Goal: Transaction & Acquisition: Purchase product/service

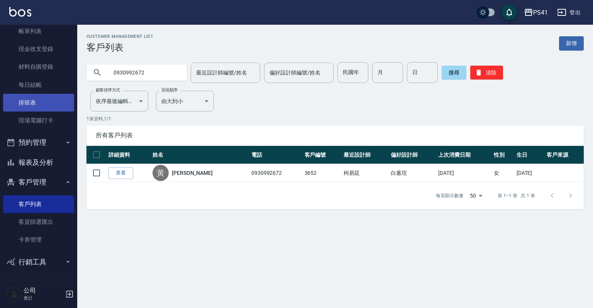
scroll to position [47, 0]
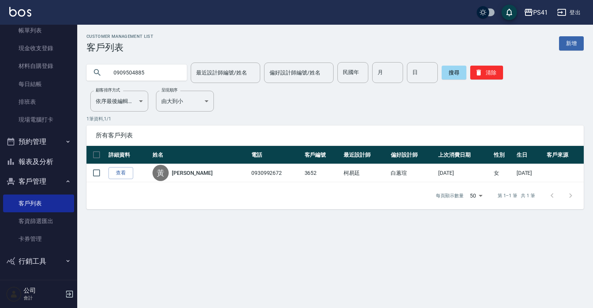
type input "0909504885"
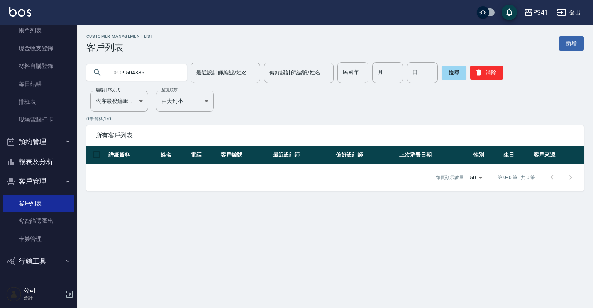
drag, startPoint x: 144, startPoint y: 71, endPoint x: 88, endPoint y: 77, distance: 56.3
click at [88, 77] on div "0909504885" at bounding box center [136, 72] width 100 height 16
click at [484, 73] on button "清除" at bounding box center [486, 73] width 33 height 14
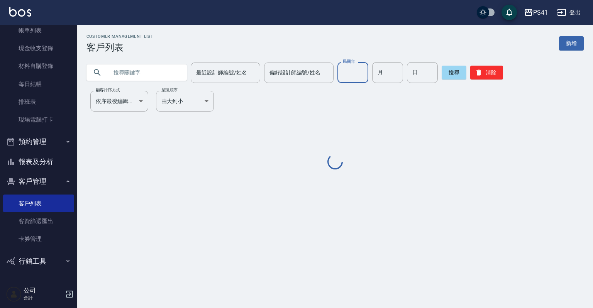
click at [355, 81] on input "民國年" at bounding box center [352, 72] width 31 height 21
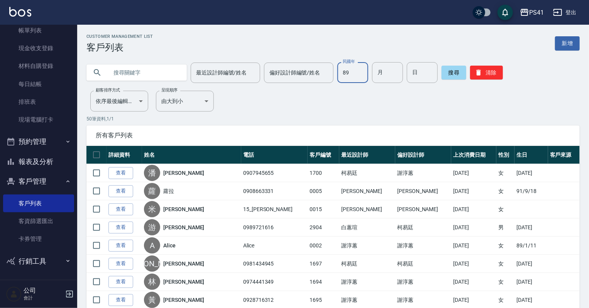
type input "89"
type input "02"
type input "18"
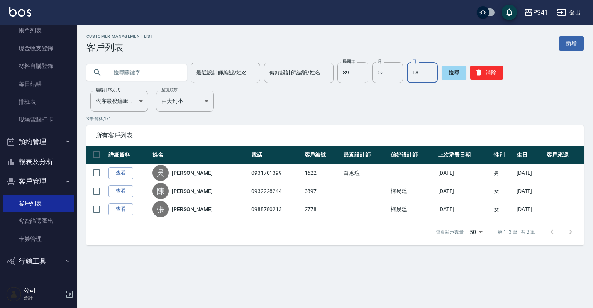
drag, startPoint x: 54, startPoint y: 161, endPoint x: 54, endPoint y: 154, distance: 7.3
click at [54, 161] on button "報表及分析" at bounding box center [38, 162] width 71 height 20
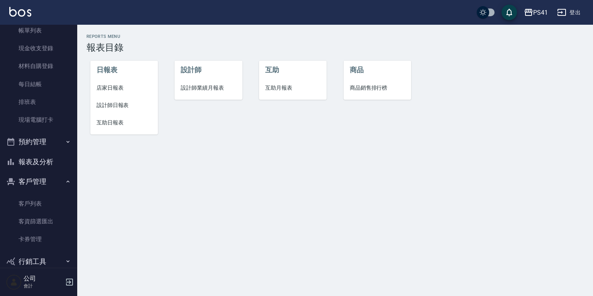
click at [272, 81] on li "互助月報表" at bounding box center [293, 87] width 68 height 17
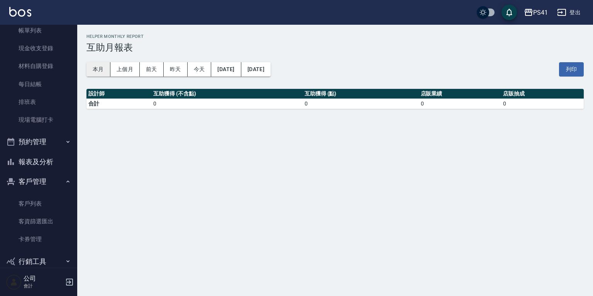
click at [105, 69] on button "本月" at bounding box center [98, 69] width 24 height 14
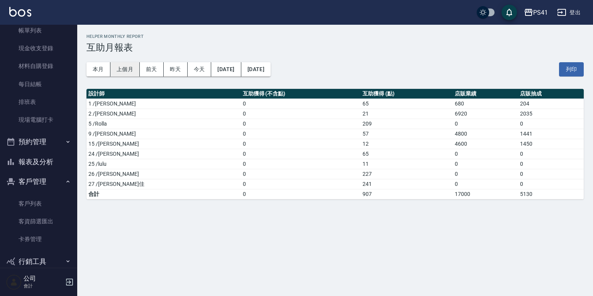
click at [127, 65] on button "上個月" at bounding box center [124, 69] width 29 height 14
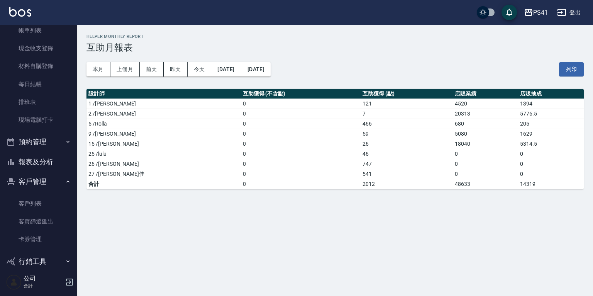
click at [44, 154] on button "報表及分析" at bounding box center [38, 162] width 71 height 20
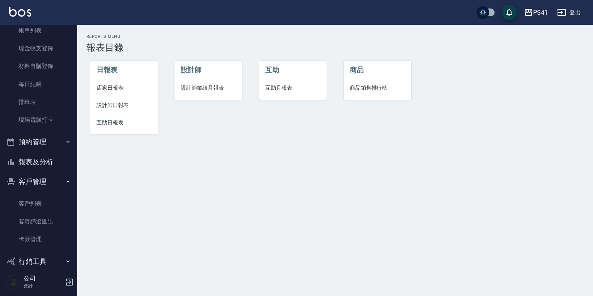
click at [105, 76] on li "日報表" at bounding box center [124, 70] width 68 height 19
click at [113, 124] on span "互助日報表" at bounding box center [123, 122] width 55 height 8
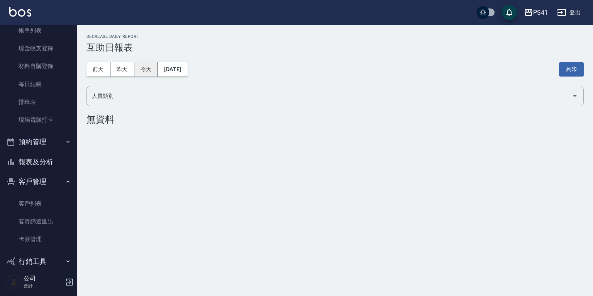
click at [156, 73] on button "今天" at bounding box center [146, 69] width 24 height 14
click at [112, 68] on button "昨天" at bounding box center [122, 69] width 24 height 14
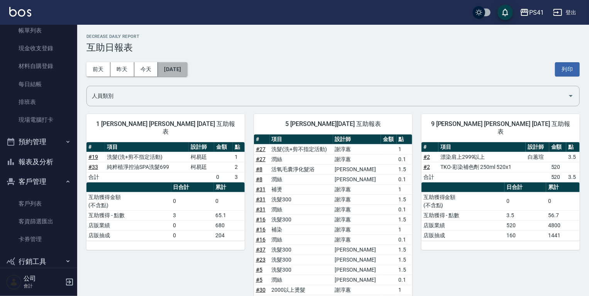
click at [186, 70] on button "[DATE]" at bounding box center [172, 69] width 29 height 14
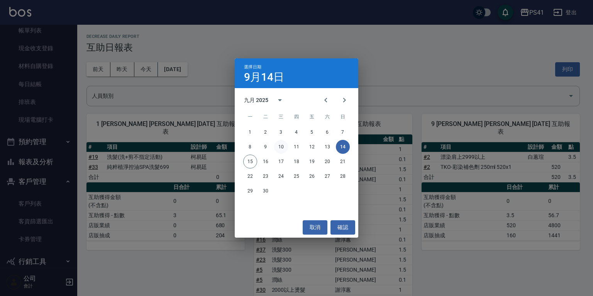
click at [277, 145] on button "10" at bounding box center [281, 147] width 14 height 14
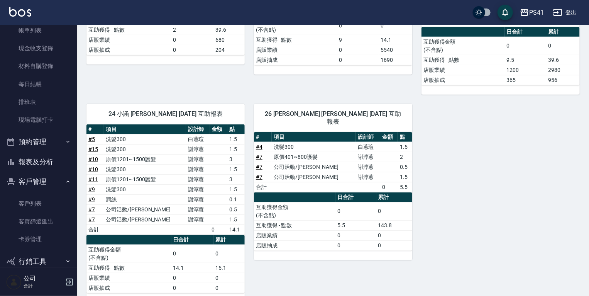
scroll to position [191, 0]
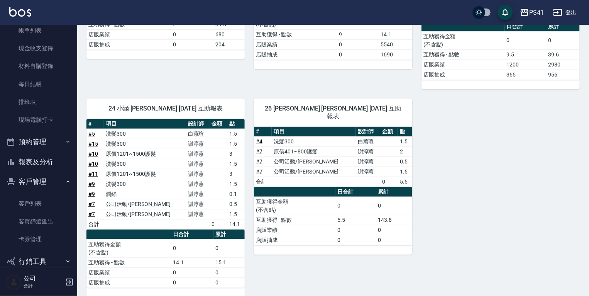
click at [54, 159] on button "報表及分析" at bounding box center [38, 162] width 71 height 20
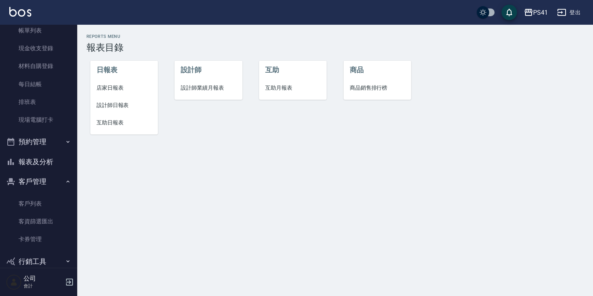
click at [281, 83] on li "互助月報表" at bounding box center [293, 87] width 68 height 17
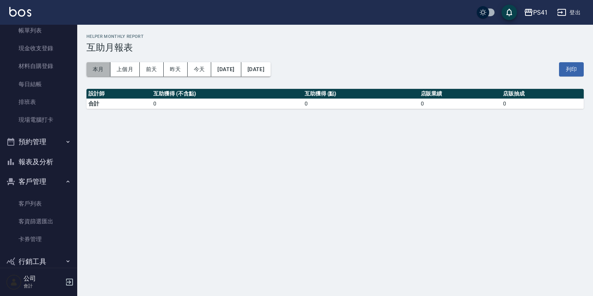
click at [102, 71] on button "本月" at bounding box center [98, 69] width 24 height 14
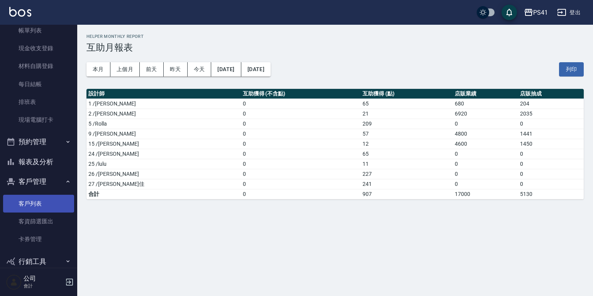
click at [40, 201] on link "客戶列表" at bounding box center [38, 204] width 71 height 18
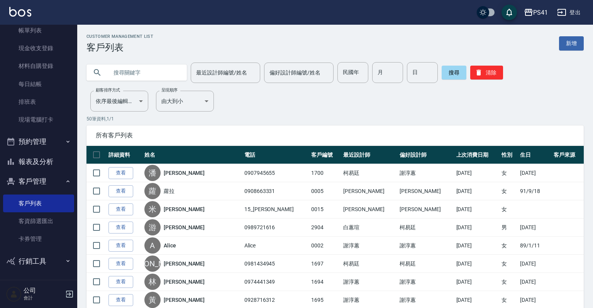
click at [146, 68] on input "text" at bounding box center [144, 72] width 73 height 21
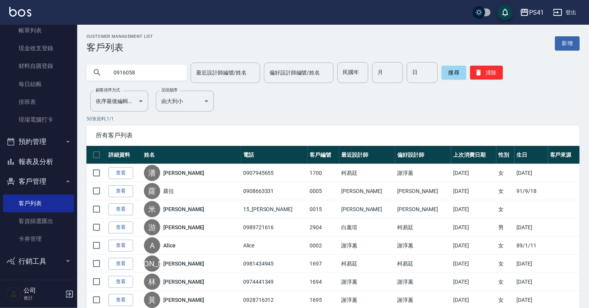
type input "0916058"
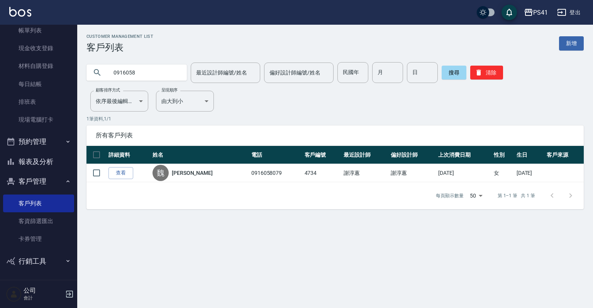
click at [42, 165] on button "報表及分析" at bounding box center [38, 162] width 71 height 20
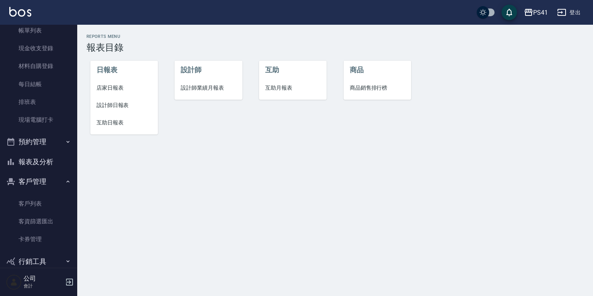
click at [302, 88] on span "互助月報表" at bounding box center [292, 88] width 55 height 8
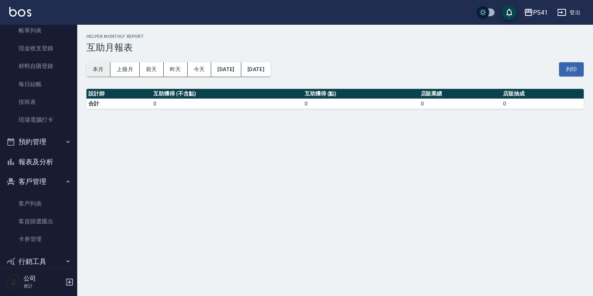
click at [108, 71] on button "本月" at bounding box center [98, 69] width 24 height 14
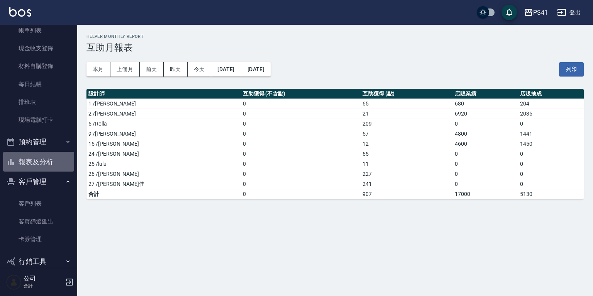
click at [51, 158] on button "報表及分析" at bounding box center [38, 162] width 71 height 20
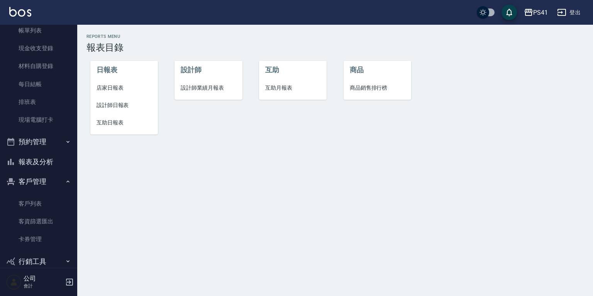
click at [124, 124] on span "互助日報表" at bounding box center [123, 122] width 55 height 8
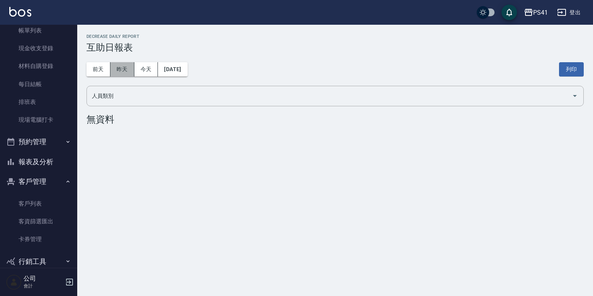
click at [127, 69] on button "昨天" at bounding box center [122, 69] width 24 height 14
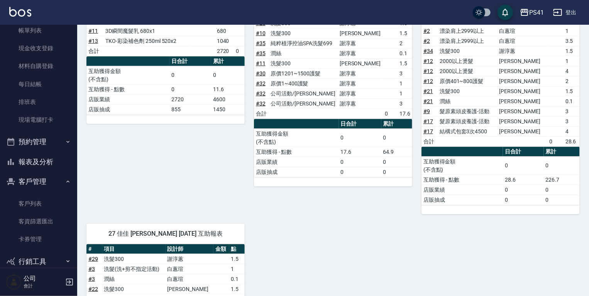
scroll to position [423, 0]
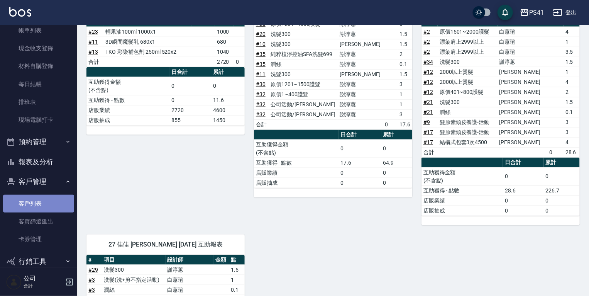
click at [38, 207] on link "客戶列表" at bounding box center [38, 204] width 71 height 18
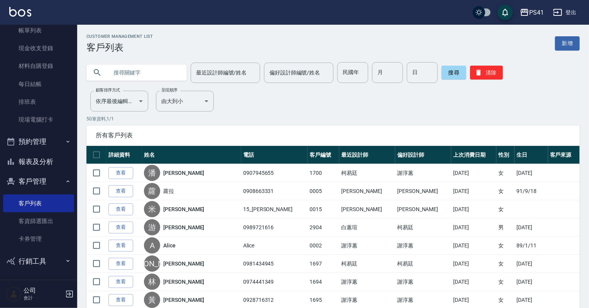
click at [41, 168] on button "報表及分析" at bounding box center [38, 162] width 71 height 20
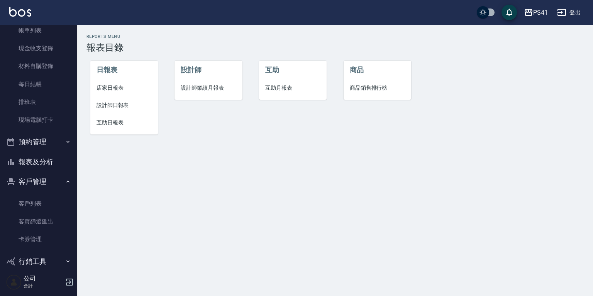
click at [127, 73] on li "日報表" at bounding box center [124, 70] width 68 height 19
click at [117, 86] on span "店家日報表" at bounding box center [123, 88] width 55 height 8
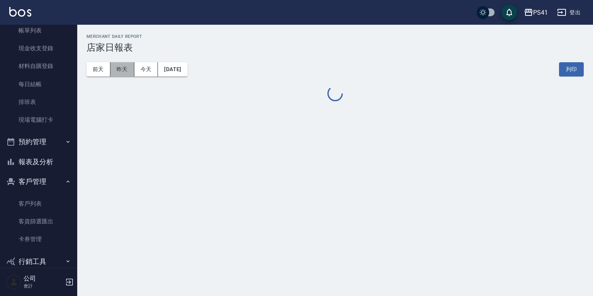
click at [118, 68] on button "昨天" at bounding box center [122, 69] width 24 height 14
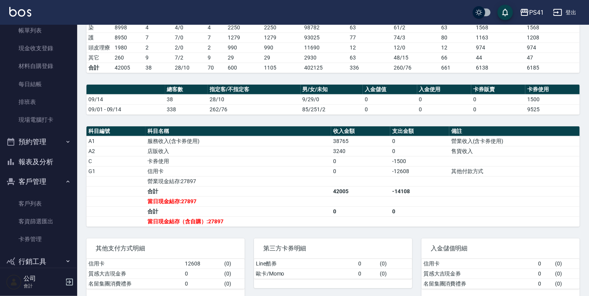
scroll to position [154, 0]
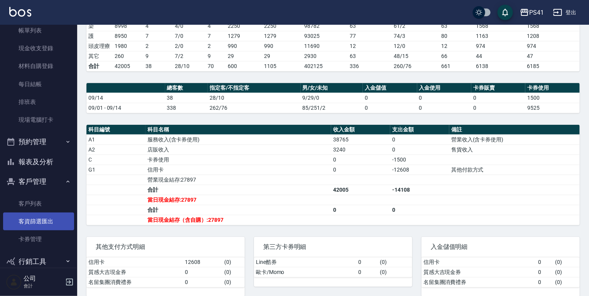
drag, startPoint x: 26, startPoint y: 201, endPoint x: 26, endPoint y: 214, distance: 12.4
click at [26, 201] on link "客戶列表" at bounding box center [38, 204] width 71 height 18
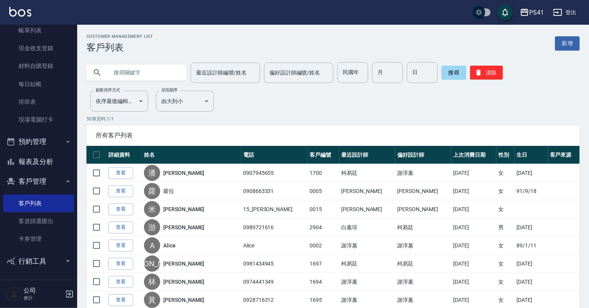
click at [572, 51] on div "Customer Management List 客戶列表 新增" at bounding box center [332, 43] width 493 height 19
click at [568, 40] on link "新增" at bounding box center [567, 43] width 25 height 14
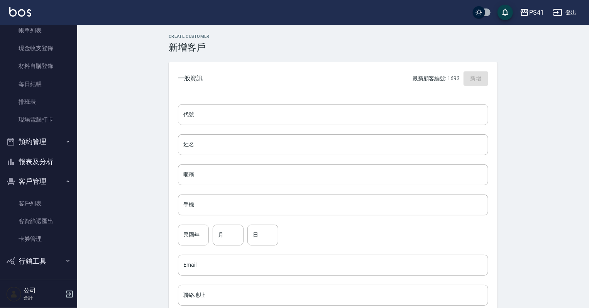
click at [221, 117] on input "代號" at bounding box center [333, 114] width 310 height 21
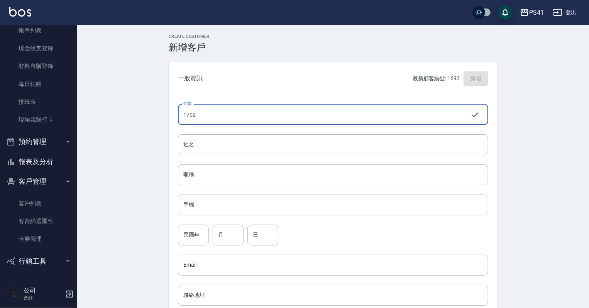
type input "1702"
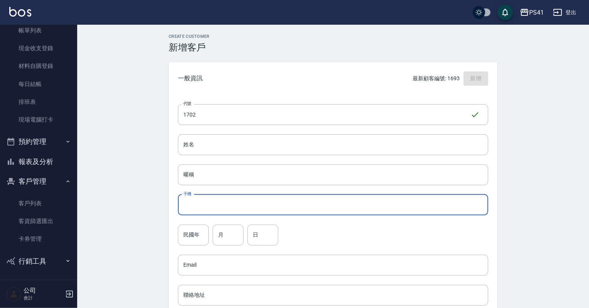
drag, startPoint x: 237, startPoint y: 204, endPoint x: 236, endPoint y: 196, distance: 7.8
click at [237, 202] on input "手機" at bounding box center [333, 205] width 310 height 21
type input "0909504885"
drag, startPoint x: 185, startPoint y: 227, endPoint x: 183, endPoint y: 207, distance: 21.0
click at [185, 226] on input "民國年" at bounding box center [193, 235] width 31 height 21
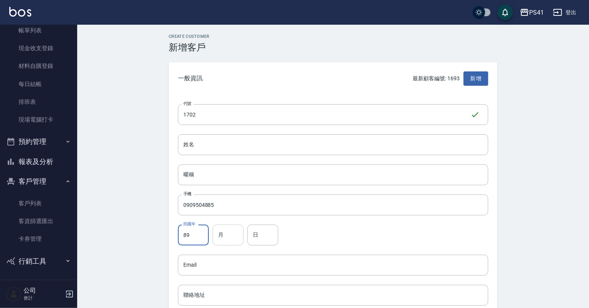
type input "89"
click at [230, 233] on input "月" at bounding box center [228, 235] width 31 height 21
type input "02"
click at [256, 241] on input "日" at bounding box center [262, 235] width 31 height 21
type input "18"
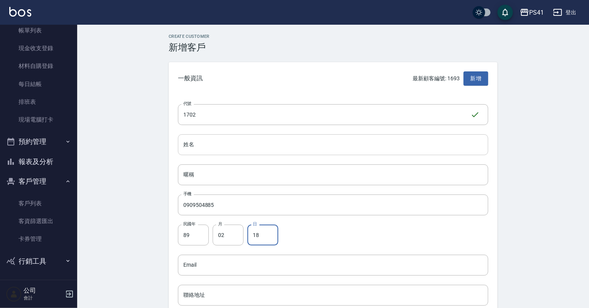
click at [200, 143] on input "姓名" at bounding box center [333, 144] width 310 height 21
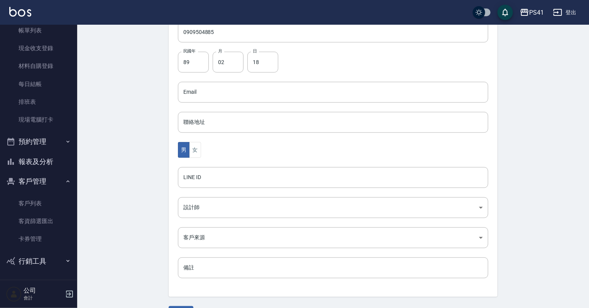
scroll to position [185, 0]
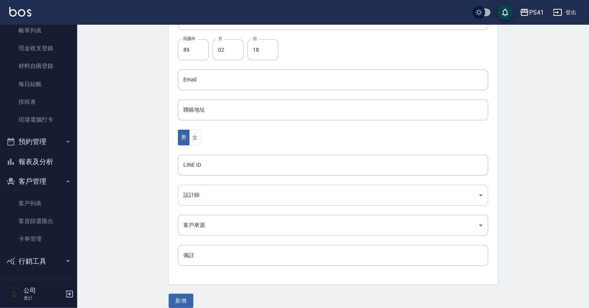
type input "[PERSON_NAME]"
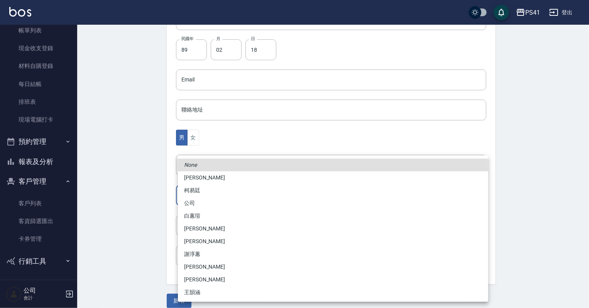
click at [196, 199] on body "PS41 登出 櫃檯作業 打帳單 帳單列表 現金收支登錄 材料自購登錄 每日結帳 排班表 現場電腦打卡 預約管理 預約管理 單日預約紀錄 單週預約紀錄 報表及…" at bounding box center [294, 66] width 589 height 503
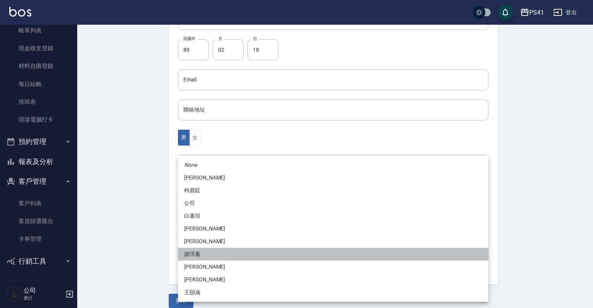
click at [208, 255] on li "謝淳蕙" at bounding box center [333, 254] width 310 height 13
type input "8c411568-4112-470a-9bf0-dab44adfddc4"
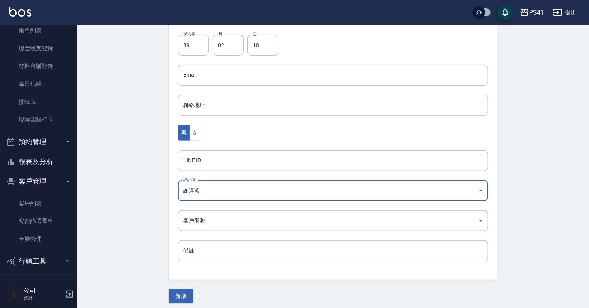
scroll to position [194, 0]
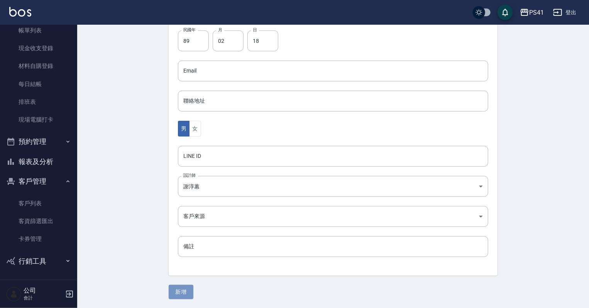
drag, startPoint x: 179, startPoint y: 289, endPoint x: 173, endPoint y: 286, distance: 7.6
click at [173, 287] on button "新增" at bounding box center [181, 292] width 25 height 14
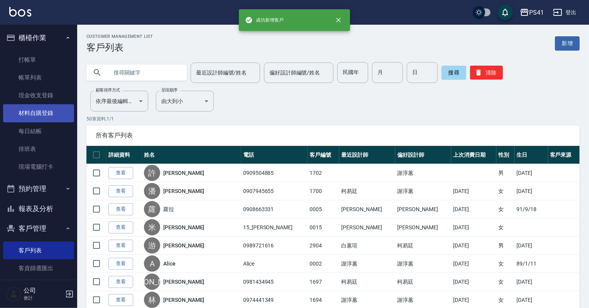
click at [47, 60] on link "打帳單" at bounding box center [38, 60] width 71 height 18
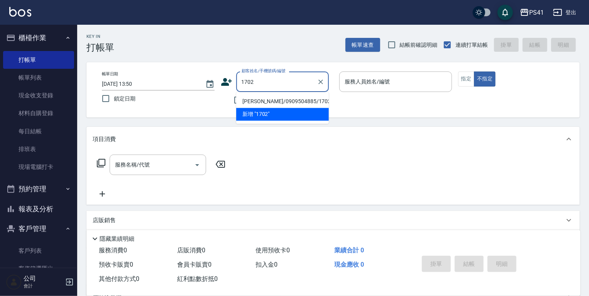
type input "[PERSON_NAME]/0909504885/1702"
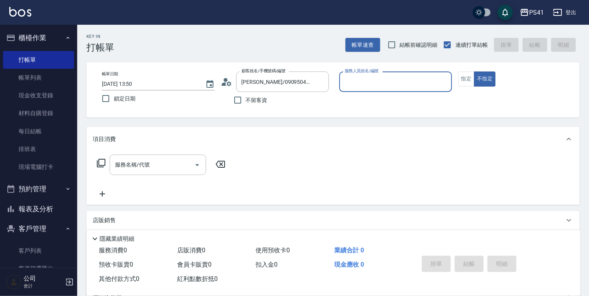
type input "5"
type input "[PERSON_NAME]-2"
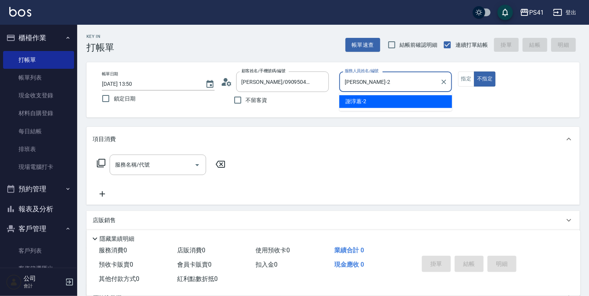
type button "false"
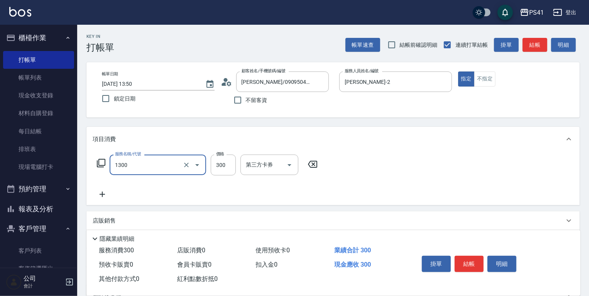
type input "洗髮300(1300)"
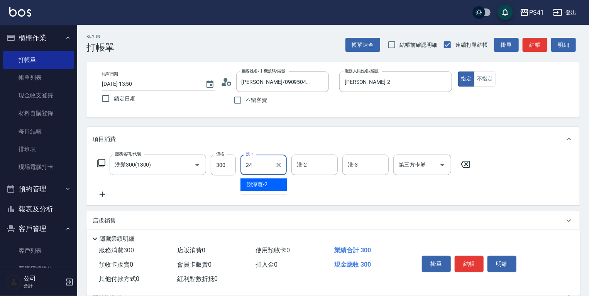
type input "小涵-24"
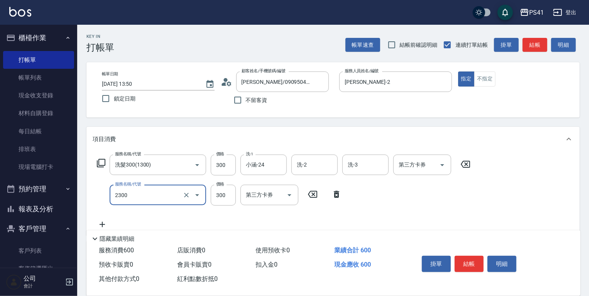
type input "剪髮(2300)"
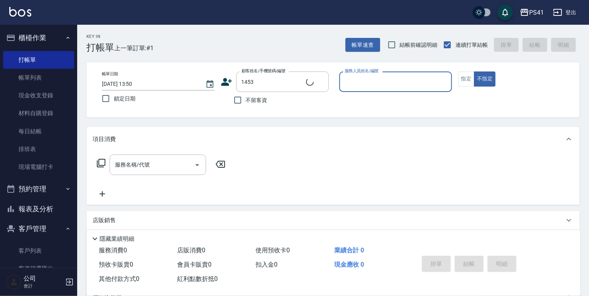
type input "[PERSON_NAME]/0908797339/1453"
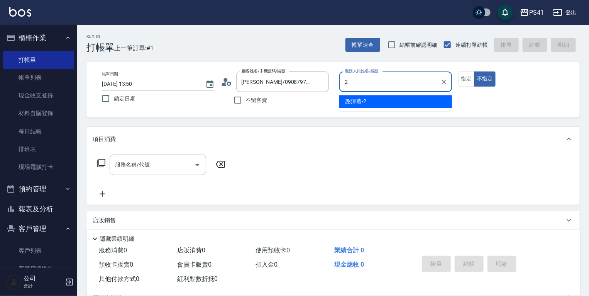
type input "[PERSON_NAME]-2"
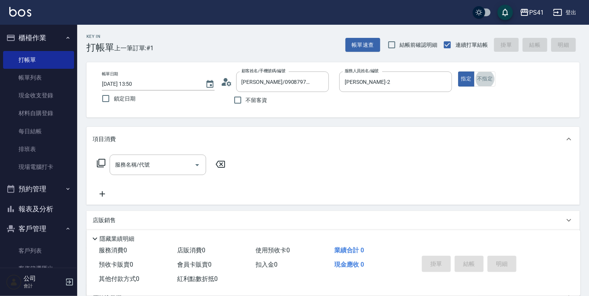
scroll to position [12, 0]
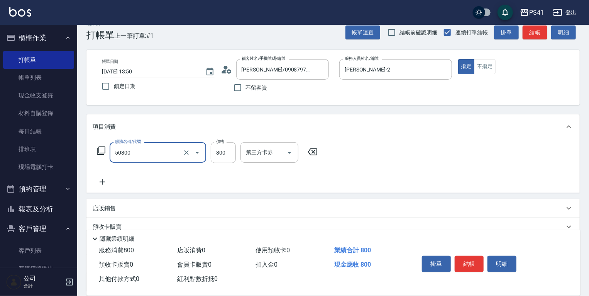
type input "原價401~800護髮(50800)"
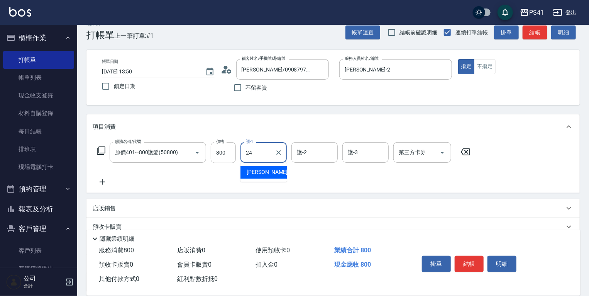
type input "小涵-24"
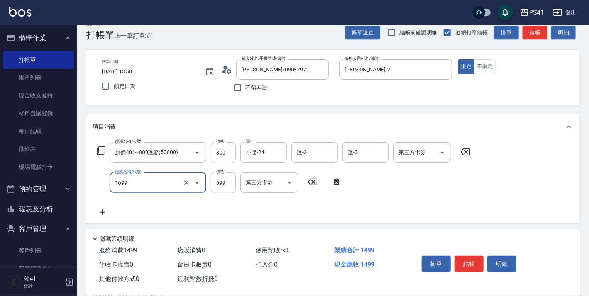
type input "純粹植淨控油SPA洗髮699(1699)"
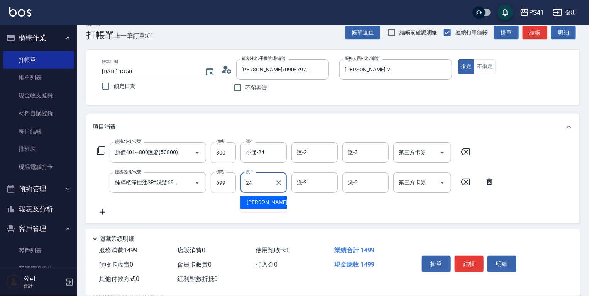
type input "小涵-24"
click at [96, 217] on div "服務名稱/代號 原價401~800護髮(50800) 服務名稱/代號 價格 800 價格 護-1 小涵-24 護-1 護-2 護-2 護-3 護-3 第三方卡…" at bounding box center [332, 181] width 493 height 84
click at [103, 211] on icon at bounding box center [102, 211] width 19 height 9
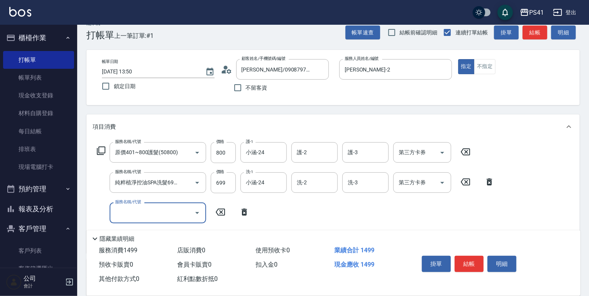
scroll to position [0, 0]
type input "剪髮(2300)"
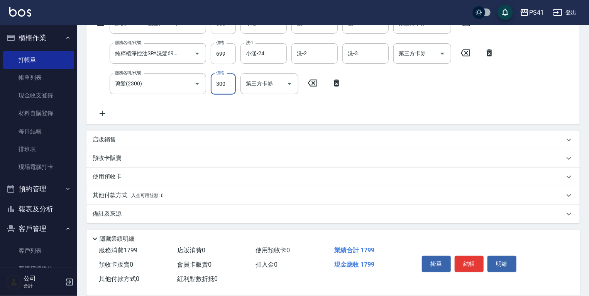
scroll to position [142, 0]
click at [133, 193] on span "入金可用餘額: 0" at bounding box center [147, 194] width 33 height 5
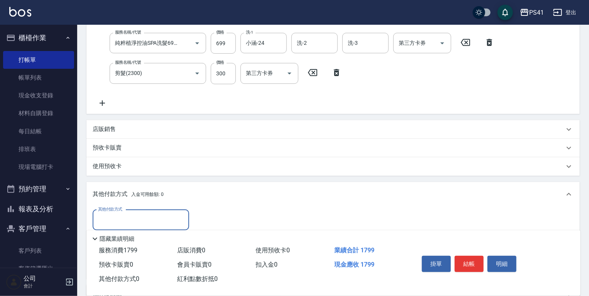
scroll to position [201, 0]
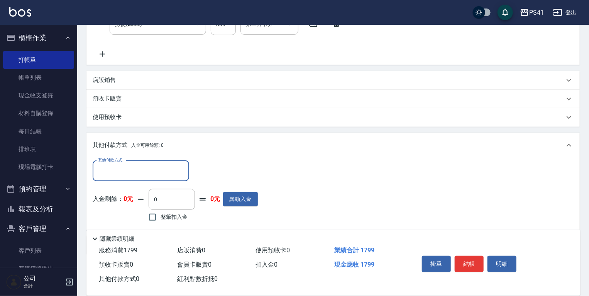
click at [137, 172] on input "其他付款方式" at bounding box center [141, 171] width 90 height 14
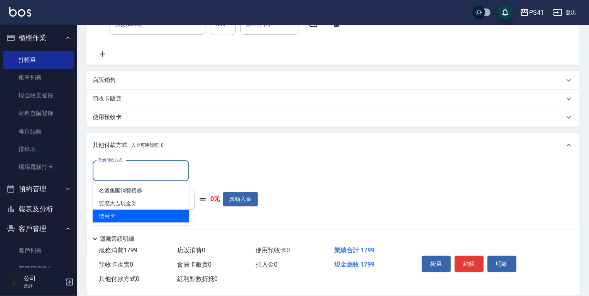
click at [136, 214] on span "信用卡" at bounding box center [141, 216] width 96 height 13
type input "信用卡"
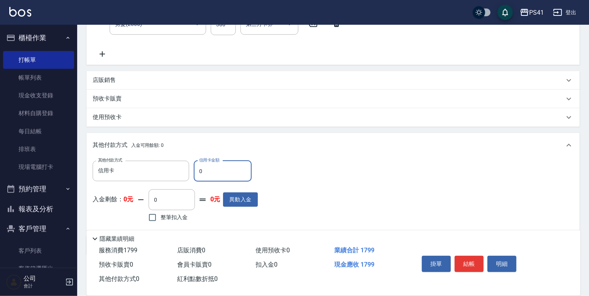
drag, startPoint x: 236, startPoint y: 167, endPoint x: 77, endPoint y: 157, distance: 159.3
click at [77, 157] on div "PS41 登出 櫃檯作業 打帳單 帳單列表 現金收支登錄 材料自購登錄 每日結帳 排班表 現場電腦打卡 預約管理 預約管理 單日預約紀錄 單週預約紀錄 報表及…" at bounding box center [294, 63] width 589 height 529
type input "1799"
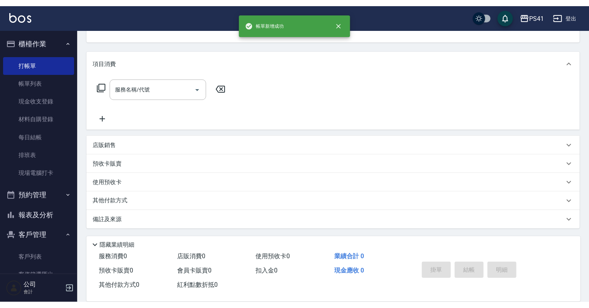
scroll to position [0, 0]
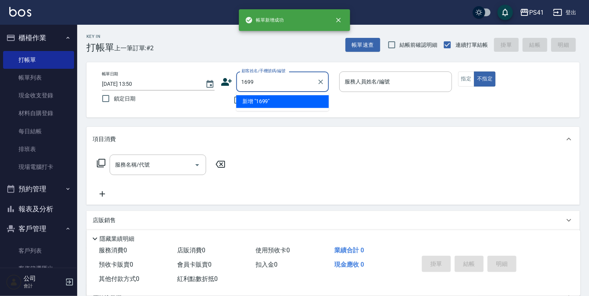
type input "1699"
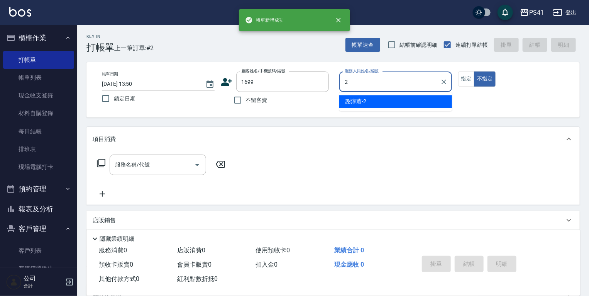
type input "[PERSON_NAME]-2"
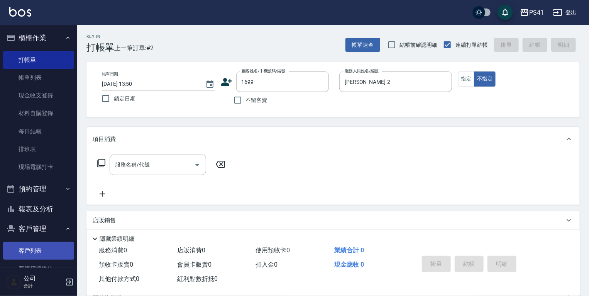
click at [45, 242] on ul "客戶列表 客資篩選匯出 卡券管理" at bounding box center [38, 269] width 71 height 60
click at [46, 244] on link "客戶列表" at bounding box center [38, 251] width 71 height 18
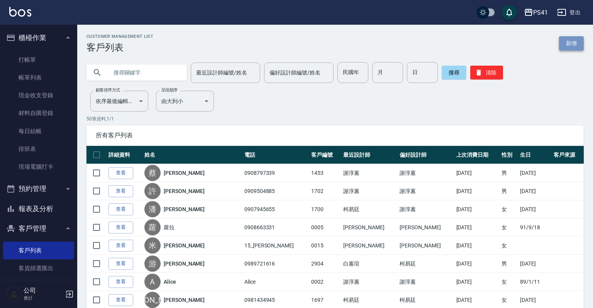
click at [574, 47] on link "新增" at bounding box center [571, 43] width 25 height 14
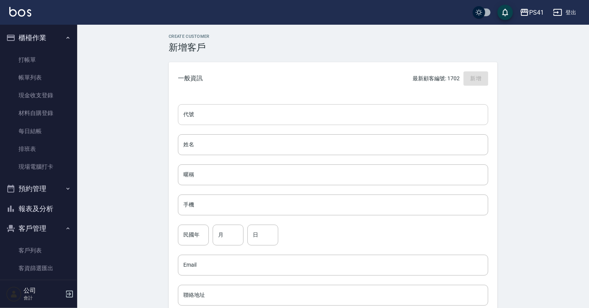
drag, startPoint x: 255, startPoint y: 125, endPoint x: 255, endPoint y: 119, distance: 5.4
click at [255, 125] on input "代號" at bounding box center [333, 114] width 310 height 21
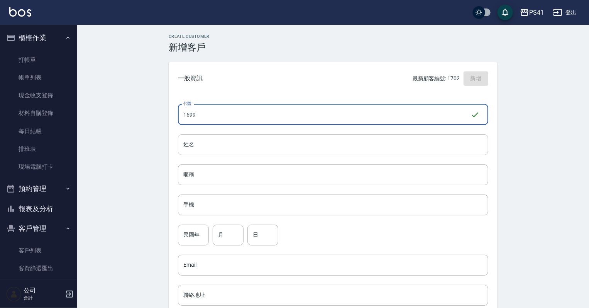
type input "1699"
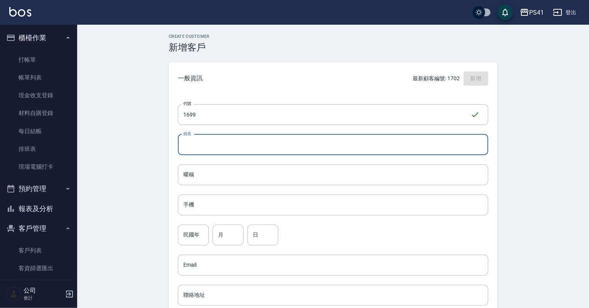
click at [253, 146] on input "姓名" at bounding box center [333, 144] width 310 height 21
type input "[PERSON_NAME]"
click at [239, 208] on input "手機" at bounding box center [333, 205] width 310 height 21
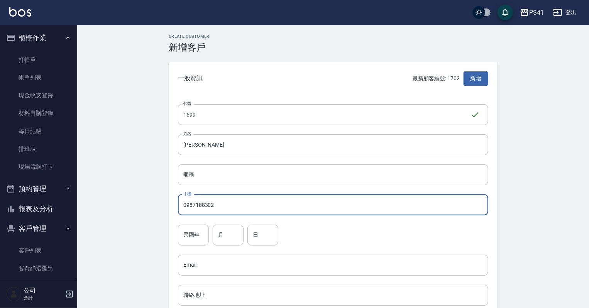
type input "0987188302"
click at [186, 233] on input "民國年" at bounding box center [193, 235] width 31 height 21
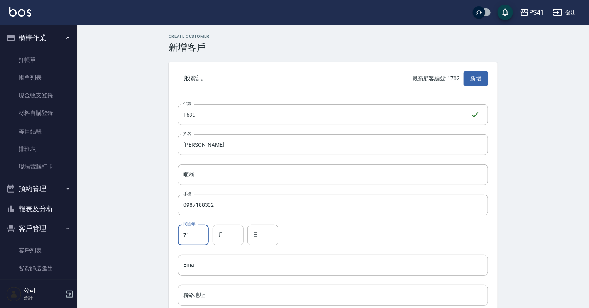
type input "71"
click at [233, 241] on input "月" at bounding box center [228, 235] width 31 height 21
type input "05"
drag, startPoint x: 266, startPoint y: 241, endPoint x: 255, endPoint y: 228, distance: 17.2
click at [266, 240] on input "日" at bounding box center [262, 235] width 31 height 21
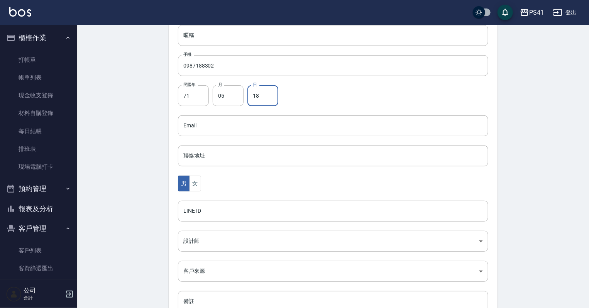
scroll to position [154, 0]
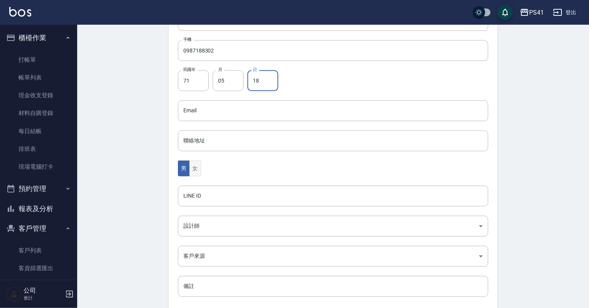
type input "18"
click at [190, 171] on button "女" at bounding box center [195, 169] width 12 height 16
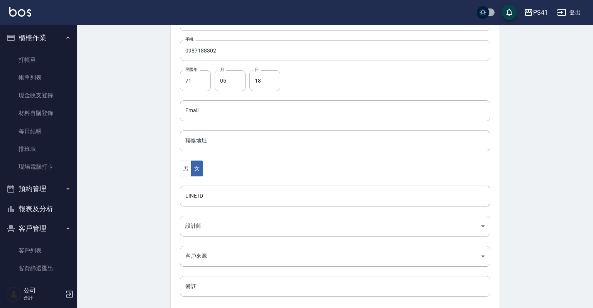
click at [212, 226] on body "PS41 登出 櫃檯作業 打帳單 帳單列表 現金收支登錄 材料自購登錄 每日結帳 排班表 現場電腦打卡 預約管理 預約管理 單日預約紀錄 單週預約紀錄 報表及…" at bounding box center [296, 97] width 593 height 503
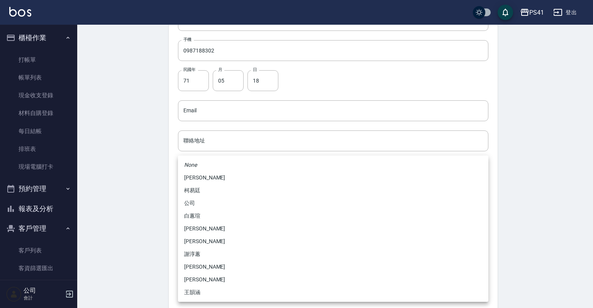
click at [202, 259] on li "謝淳蕙" at bounding box center [333, 254] width 310 height 13
type input "8c411568-4112-470a-9bf0-dab44adfddc4"
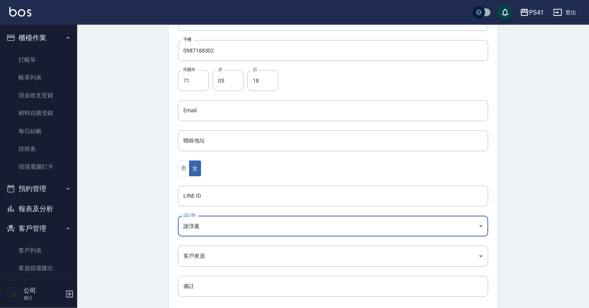
scroll to position [194, 0]
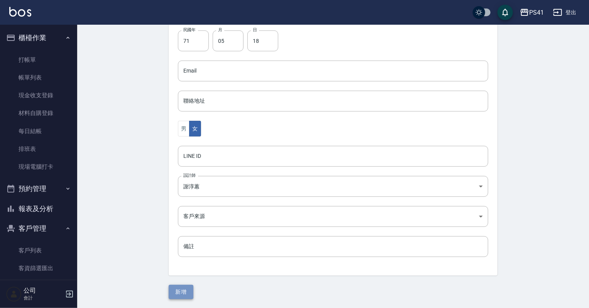
click at [190, 286] on button "新增" at bounding box center [181, 292] width 25 height 14
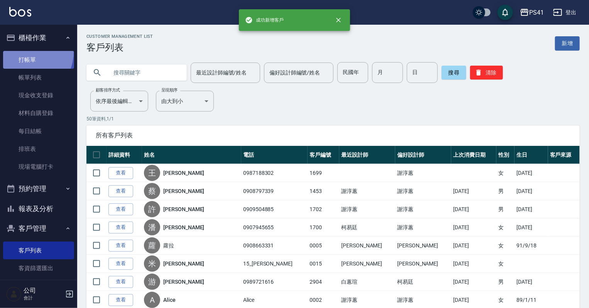
click at [22, 51] on link "打帳單" at bounding box center [38, 60] width 71 height 18
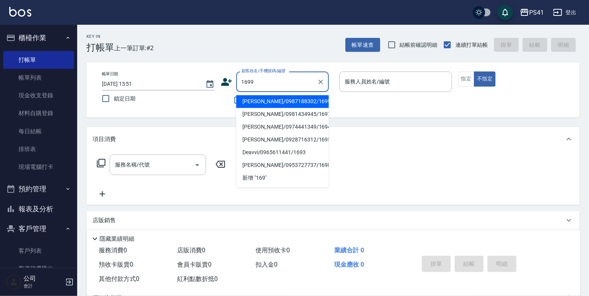
type input "[PERSON_NAME]/0987188302/1699"
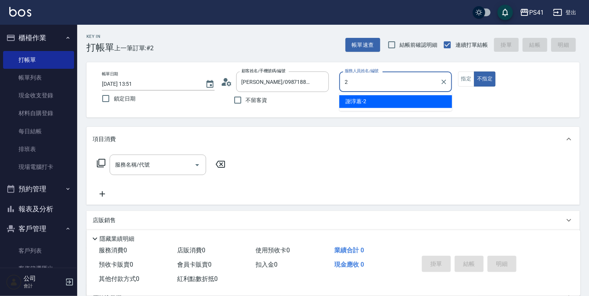
type input "[PERSON_NAME]-2"
type button "false"
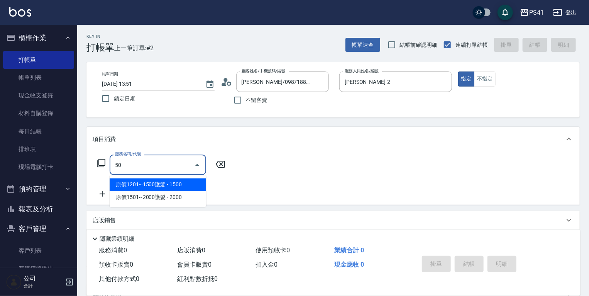
type input "5"
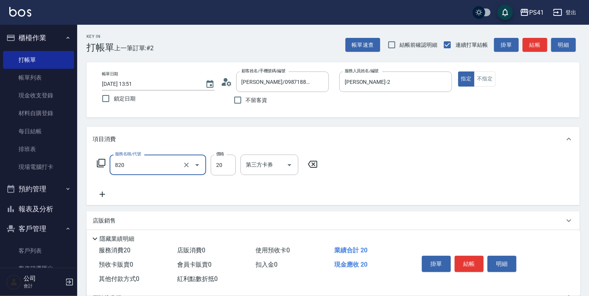
type input "潤絲(820)"
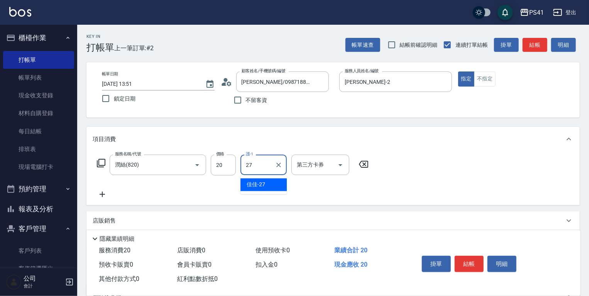
type input "佳佳-27"
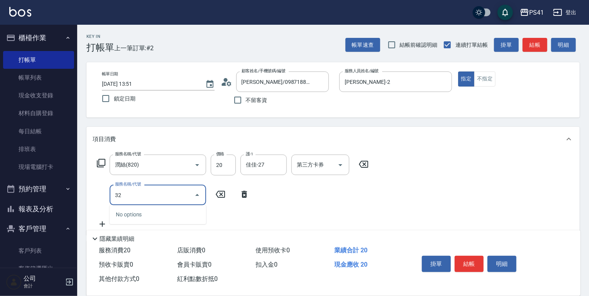
type input "3"
type input "2000以上染髮(42000)"
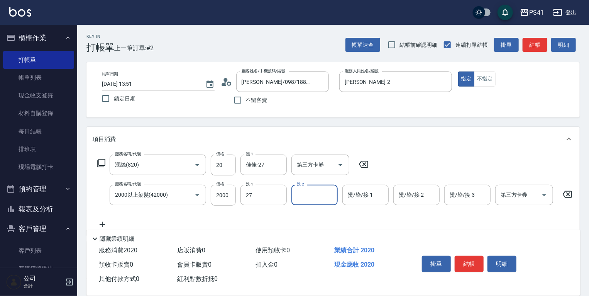
type input "佳佳-27"
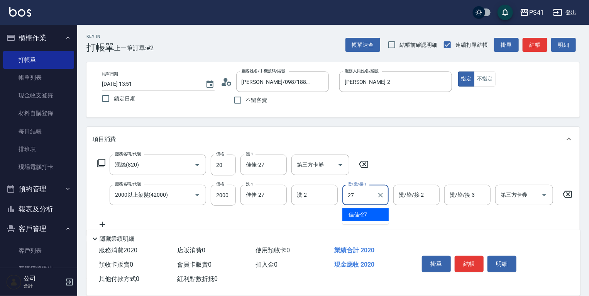
type input "佳佳-27"
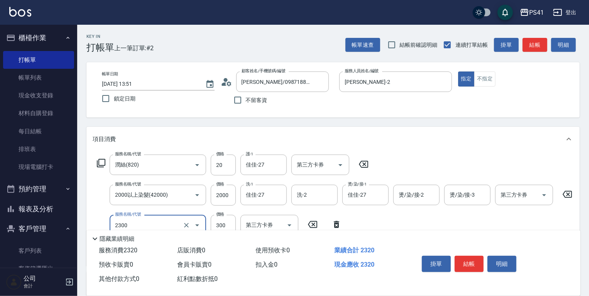
type input "剪髮(2300)"
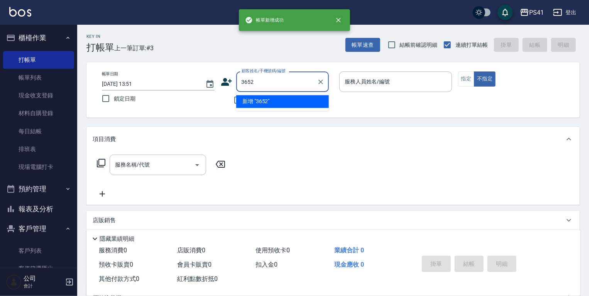
type input "3652"
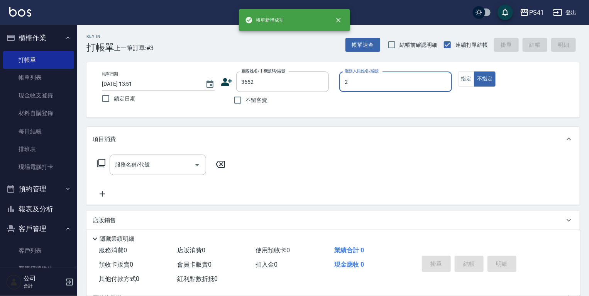
type input "[PERSON_NAME]-2"
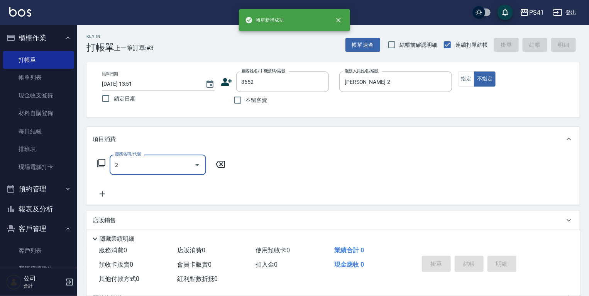
type input "21"
type input "[PERSON_NAME]/0930992672/3652"
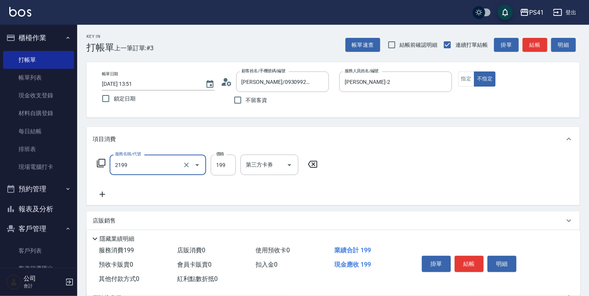
type input "不指定剪髮活動(2199)"
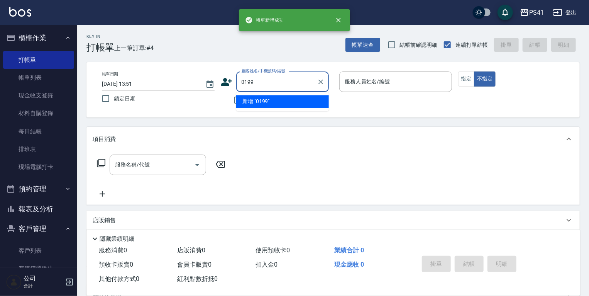
type input "0199"
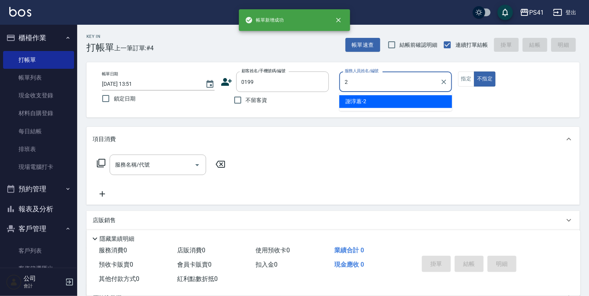
type input "[PERSON_NAME]-2"
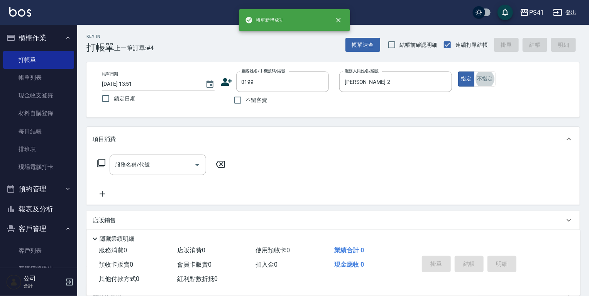
type input "[PERSON_NAME]/0981126527/0199"
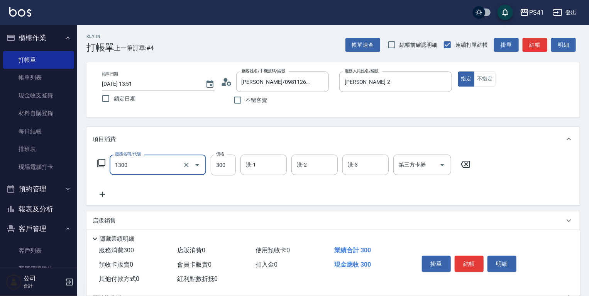
type input "洗髮300(1300)"
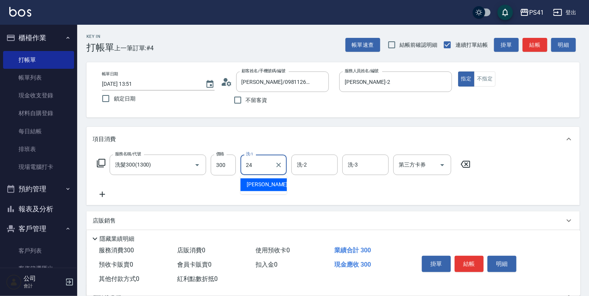
type input "小涵-24"
